Goal: Navigation & Orientation: Find specific page/section

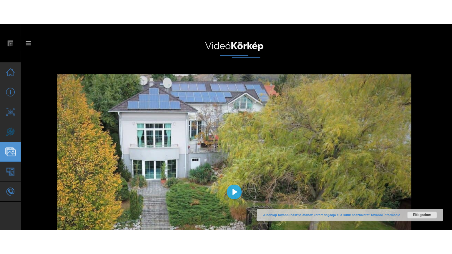
scroll to position [3288, 0]
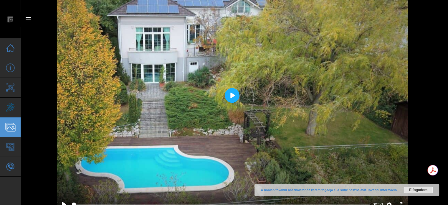
click at [230, 92] on button "Play" at bounding box center [232, 95] width 15 height 15
drag, startPoint x: 230, startPoint y: 92, endPoint x: 230, endPoint y: 128, distance: 35.6
click at [230, 92] on button "Play" at bounding box center [232, 95] width 15 height 15
click at [230, 102] on button "Play" at bounding box center [232, 95] width 15 height 15
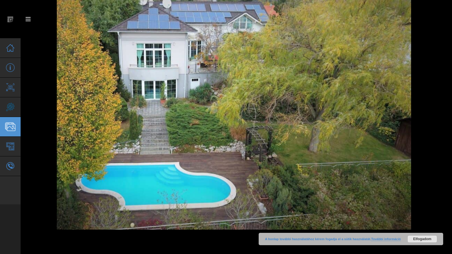
scroll to position [3327, 0]
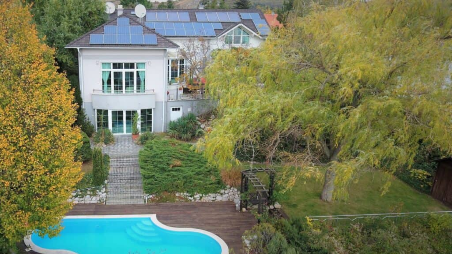
type input "100"
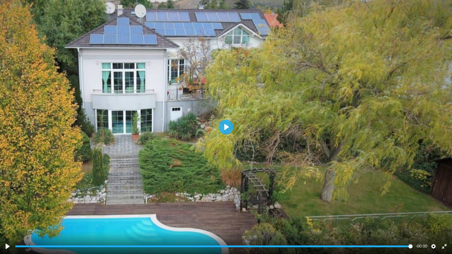
scroll to position [3343, 0]
click at [447, 204] on button "Exit fullscreen Enter fullscreen" at bounding box center [444, 246] width 9 height 9
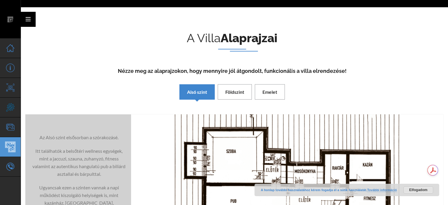
scroll to position [3544, 0]
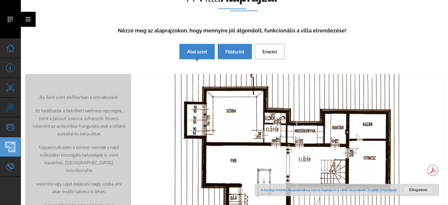
click at [234, 49] on span "Földszint" at bounding box center [234, 52] width 19 height 6
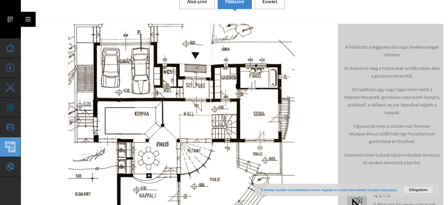
scroll to position [3587, 0]
